Goal: Task Accomplishment & Management: Use online tool/utility

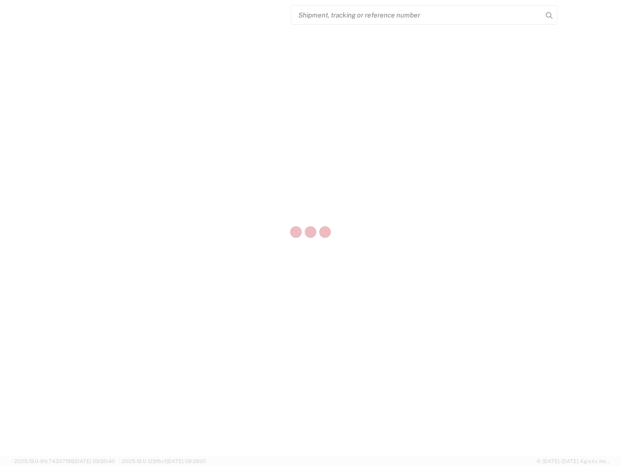
select select "US"
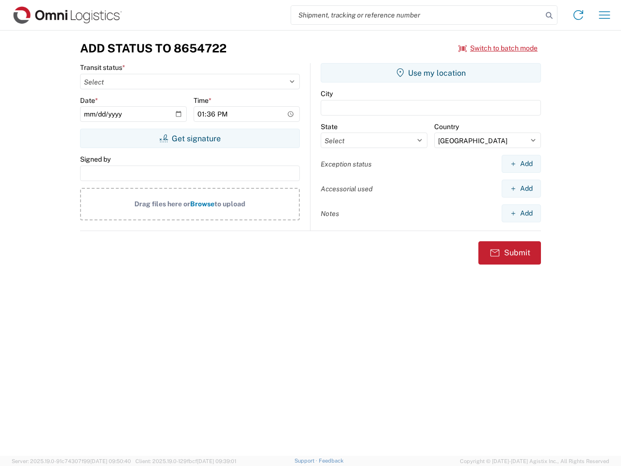
click at [417, 15] on input "search" at bounding box center [416, 15] width 251 height 18
click at [549, 16] on icon at bounding box center [550, 16] width 14 height 14
click at [579, 15] on icon at bounding box center [579, 15] width 16 height 16
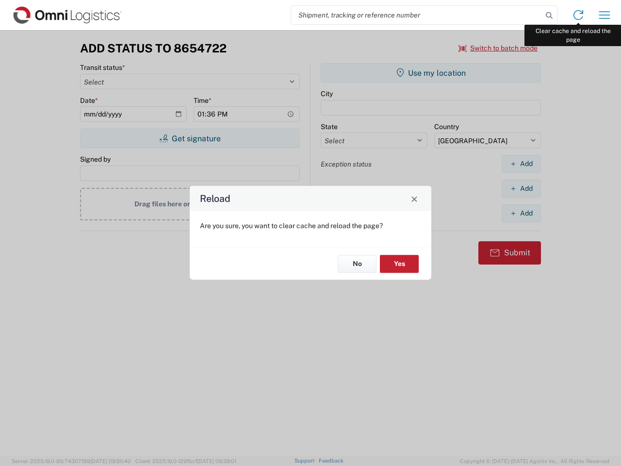
click at [605, 15] on div "Reload Are you sure, you want to clear cache and reload the page? No Yes" at bounding box center [310, 233] width 621 height 466
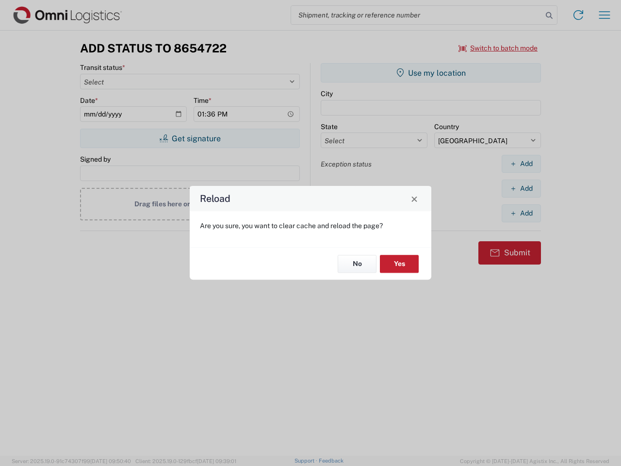
click at [499, 48] on div "Reload Are you sure, you want to clear cache and reload the page? No Yes" at bounding box center [310, 233] width 621 height 466
click at [190, 138] on div "Reload Are you sure, you want to clear cache and reload the page? No Yes" at bounding box center [310, 233] width 621 height 466
click at [431, 73] on div "Reload Are you sure, you want to clear cache and reload the page? No Yes" at bounding box center [310, 233] width 621 height 466
click at [521, 164] on div "Reload Are you sure, you want to clear cache and reload the page? No Yes" at bounding box center [310, 233] width 621 height 466
click at [521, 188] on div "Reload Are you sure, you want to clear cache and reload the page? No Yes" at bounding box center [310, 233] width 621 height 466
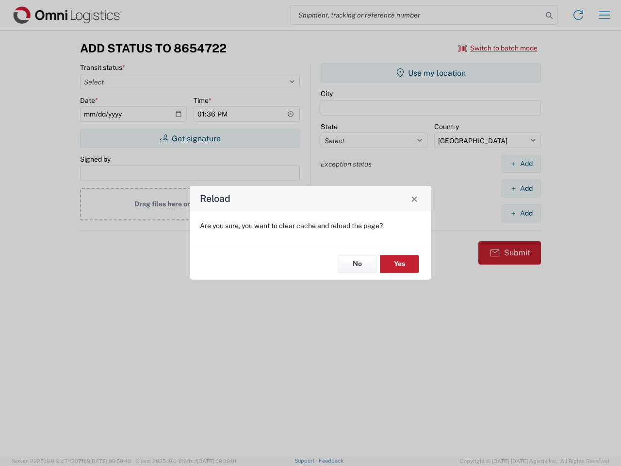
click at [521, 213] on div "Reload Are you sure, you want to clear cache and reload the page? No Yes" at bounding box center [310, 233] width 621 height 466
